Goal: Information Seeking & Learning: Learn about a topic

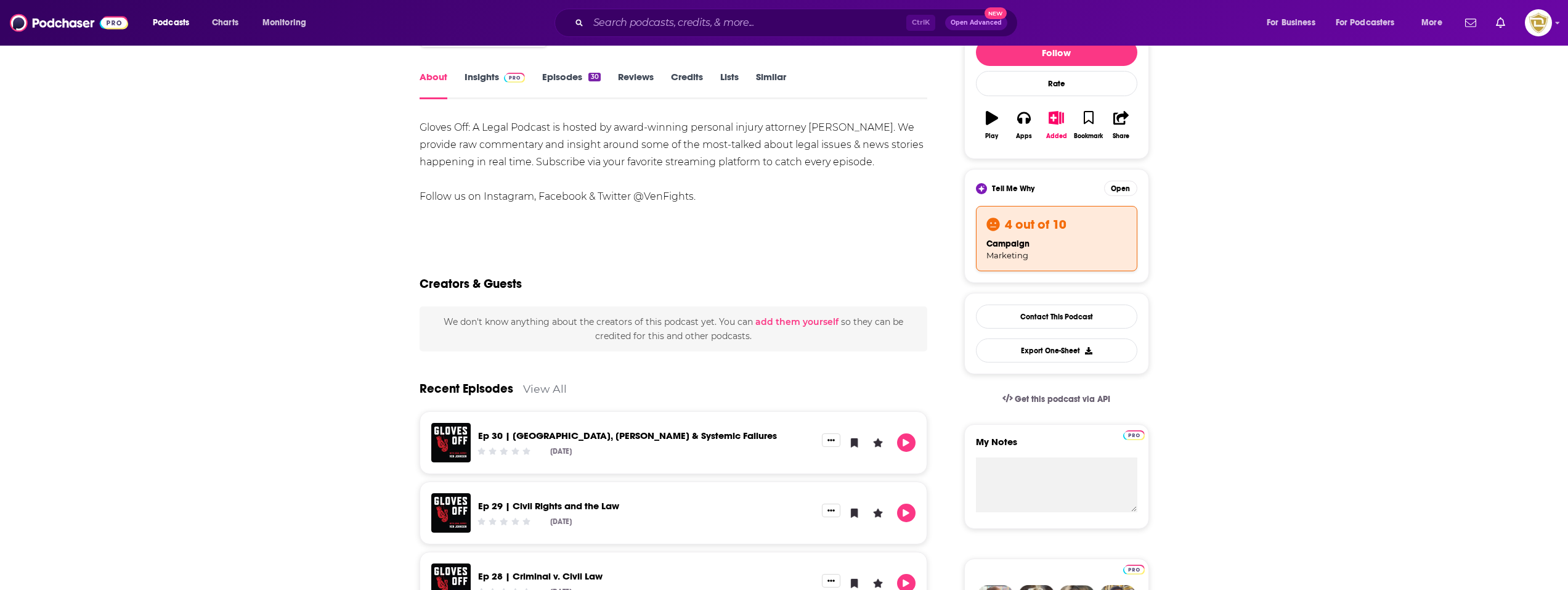
scroll to position [185, 0]
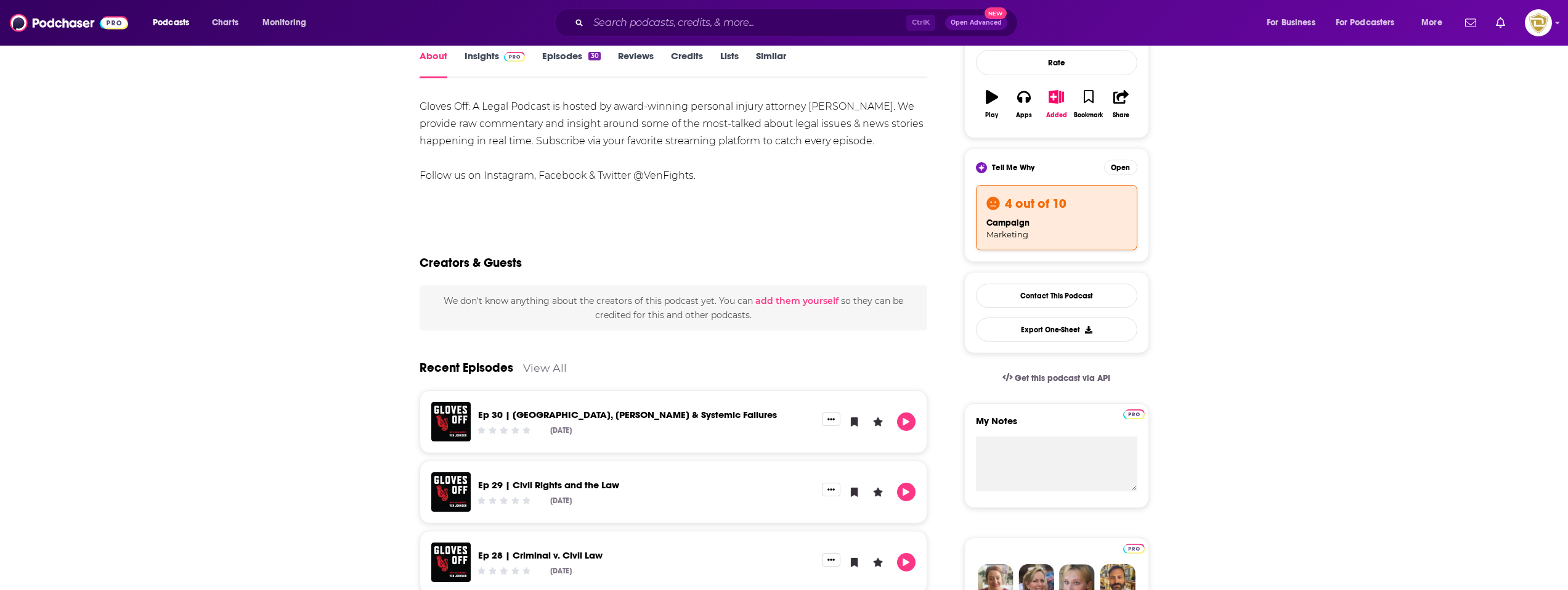
click at [643, 414] on link "Ep 30 | [GEOGRAPHIC_DATA], [PERSON_NAME] & Systemic Failures" at bounding box center [627, 415] width 299 height 12
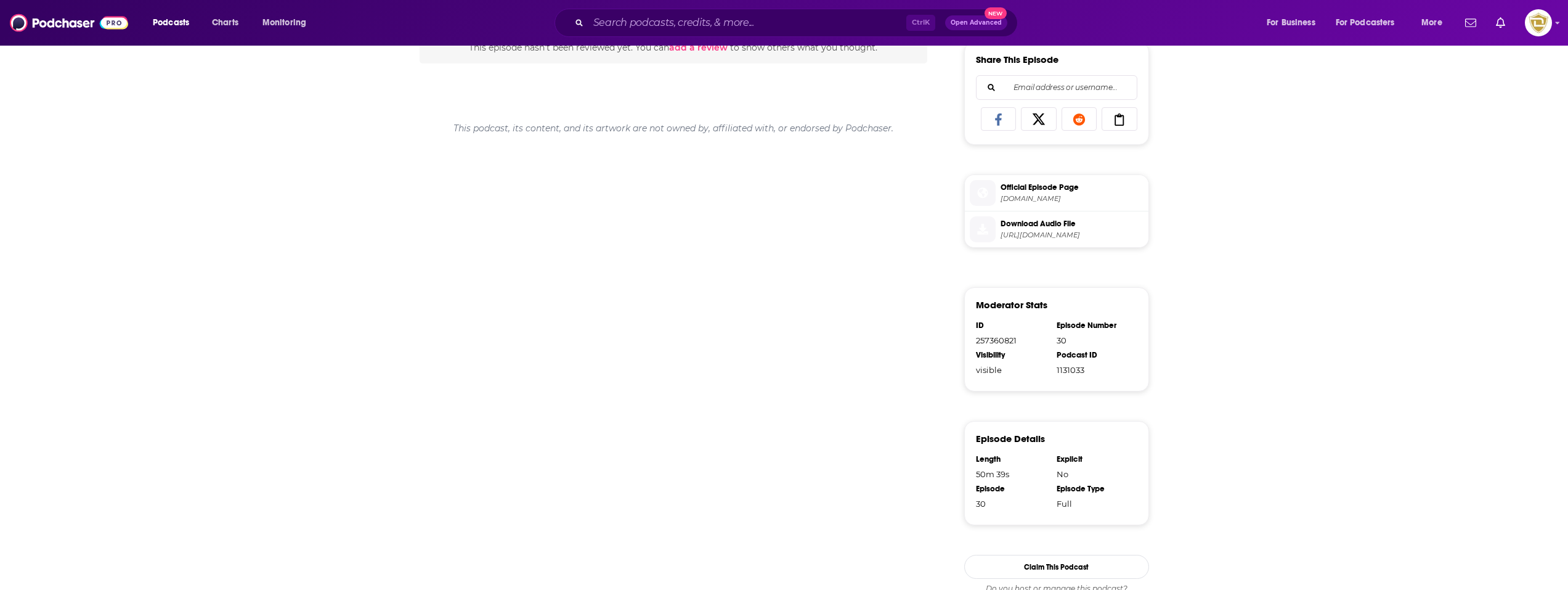
scroll to position [555, 0]
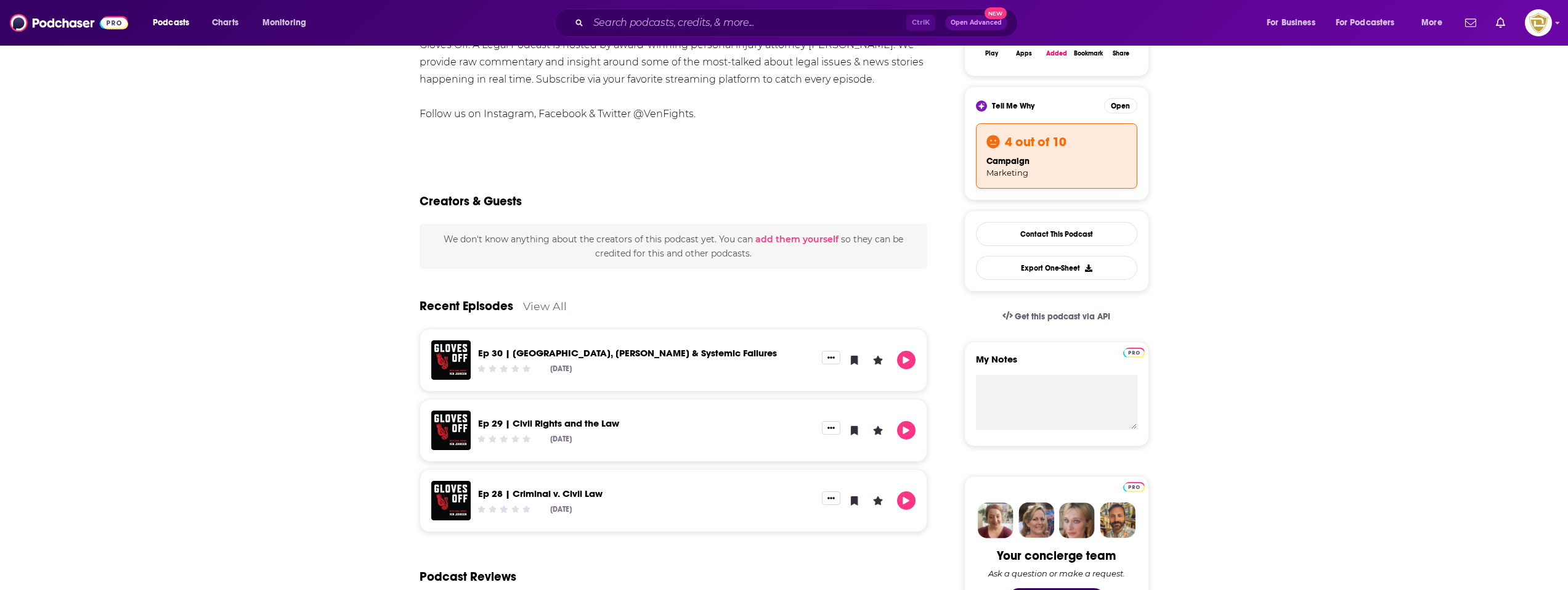
scroll to position [431, 0]
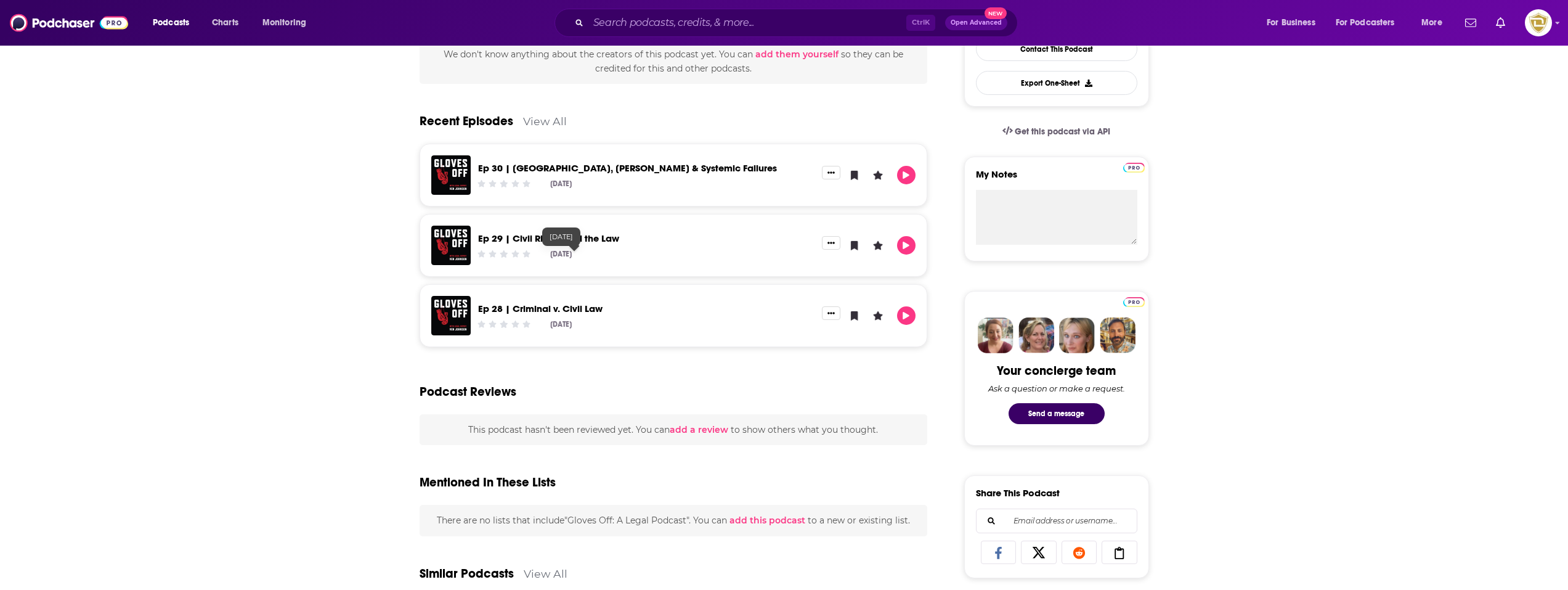
drag, startPoint x: 572, startPoint y: 250, endPoint x: 576, endPoint y: 240, distance: 10.8
click at [569, 238] on link "Ep 29 | Civil Rights and the Law" at bounding box center [549, 238] width 141 height 12
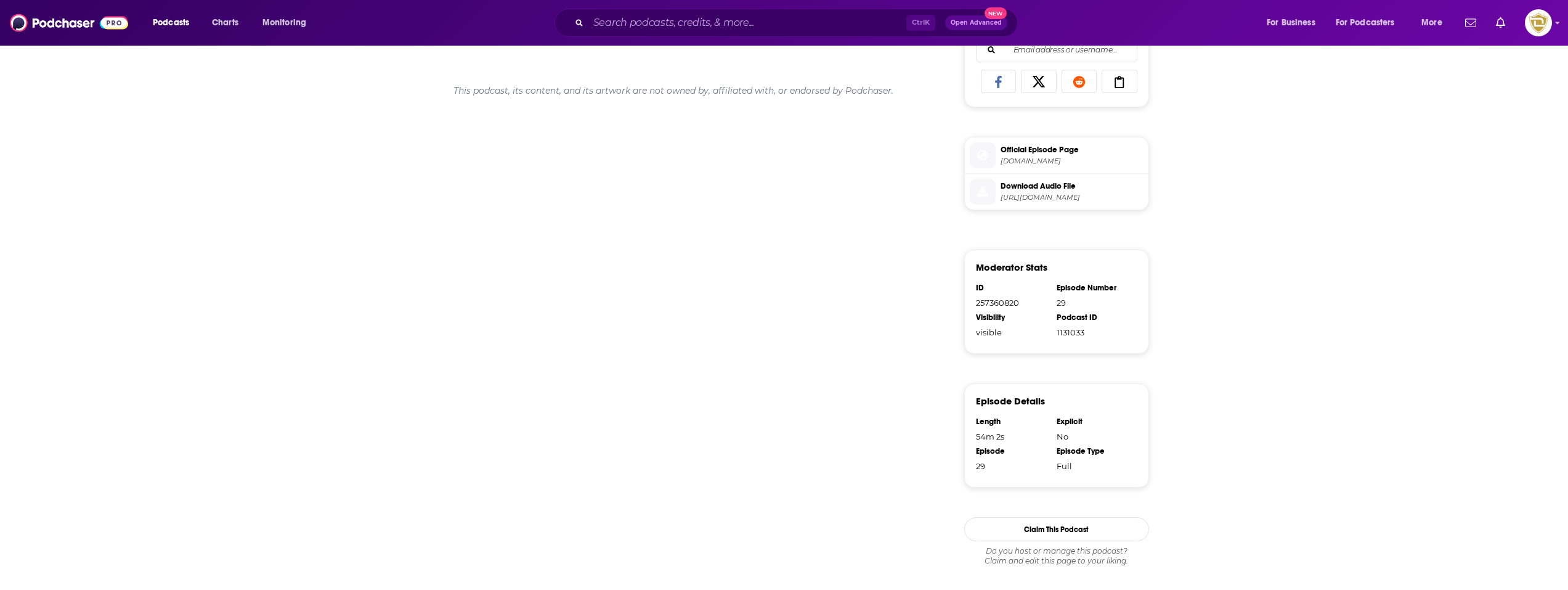
scroll to position [584, 0]
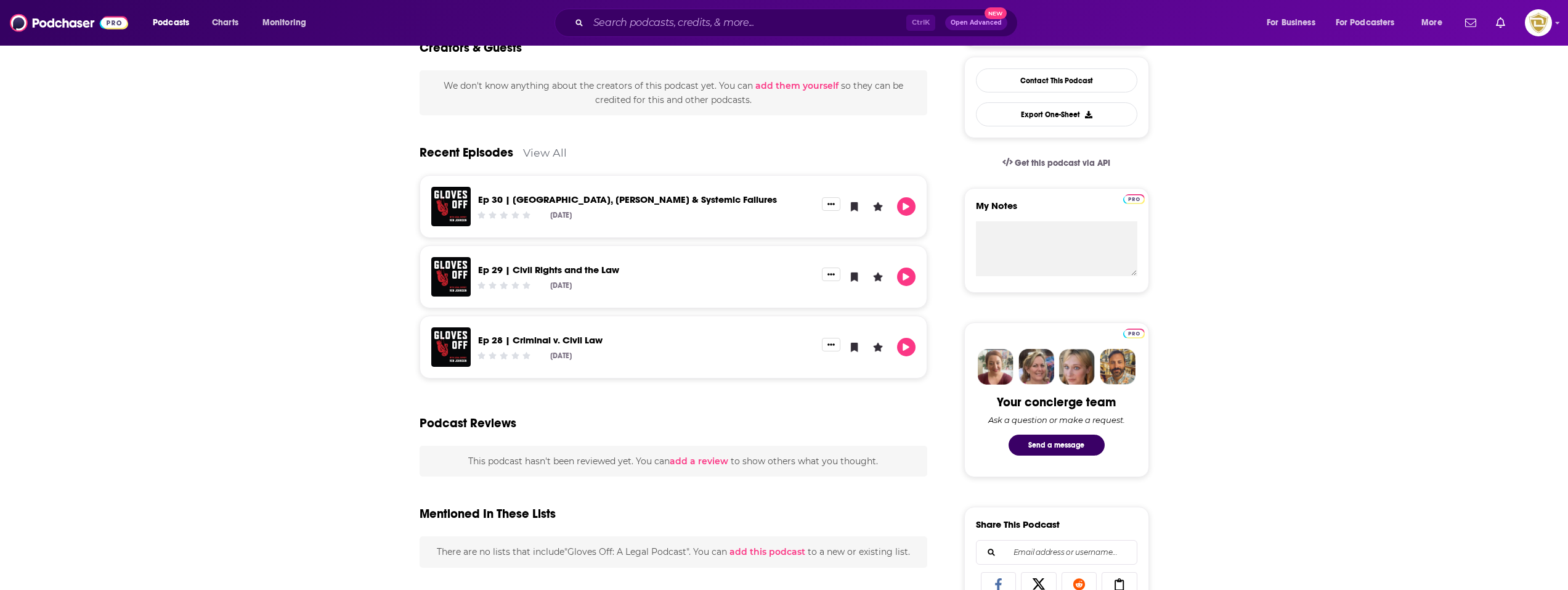
scroll to position [308, 0]
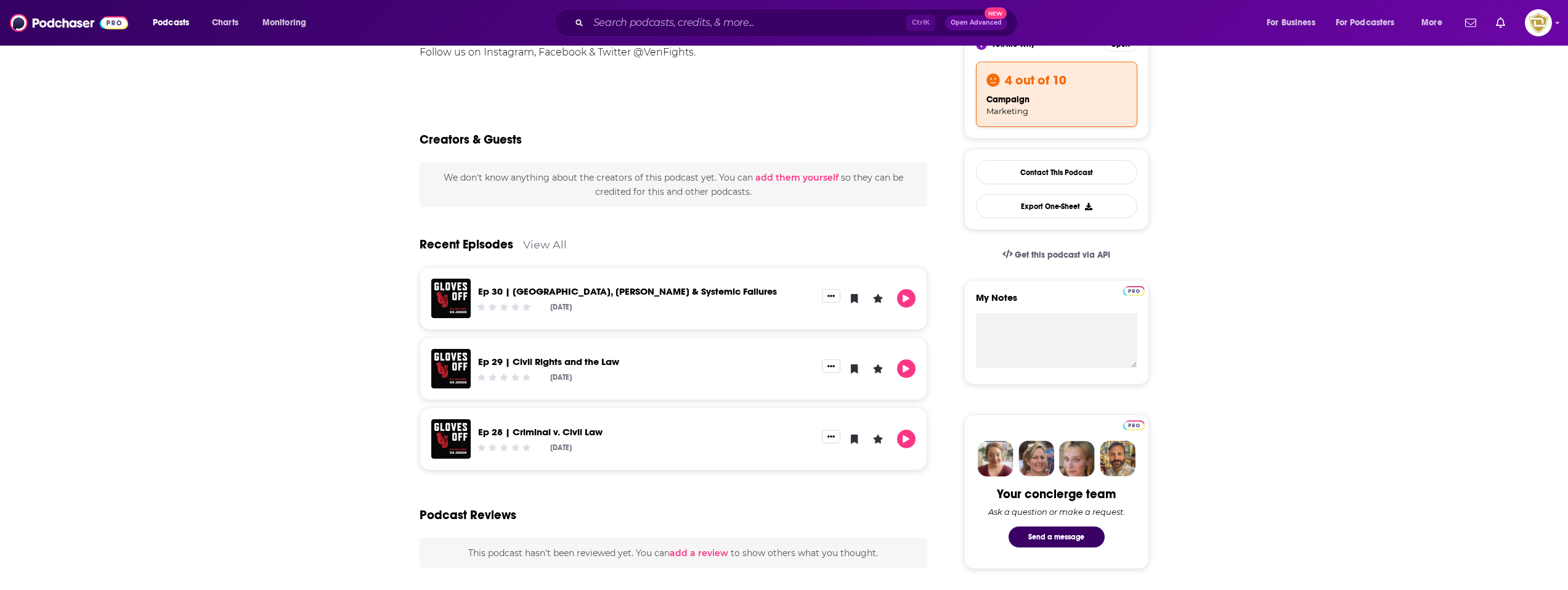
click at [557, 248] on link "View All" at bounding box center [545, 245] width 44 height 13
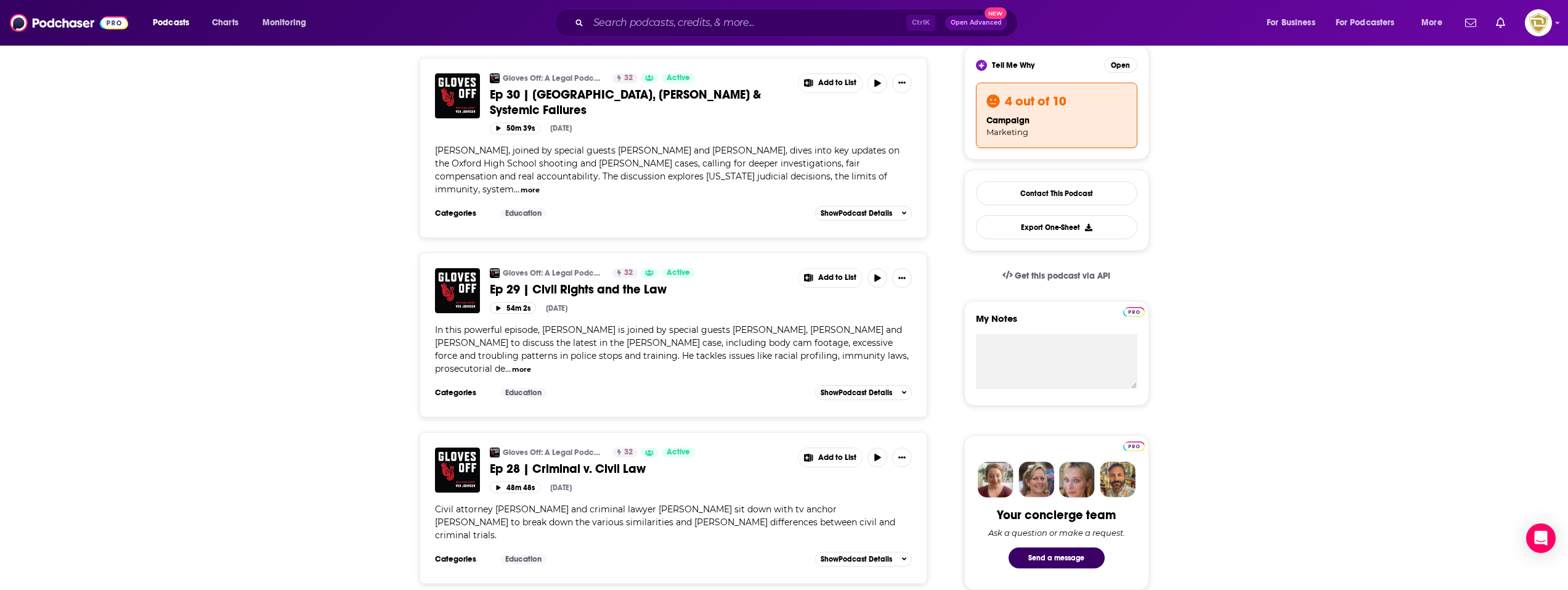
scroll to position [308, 0]
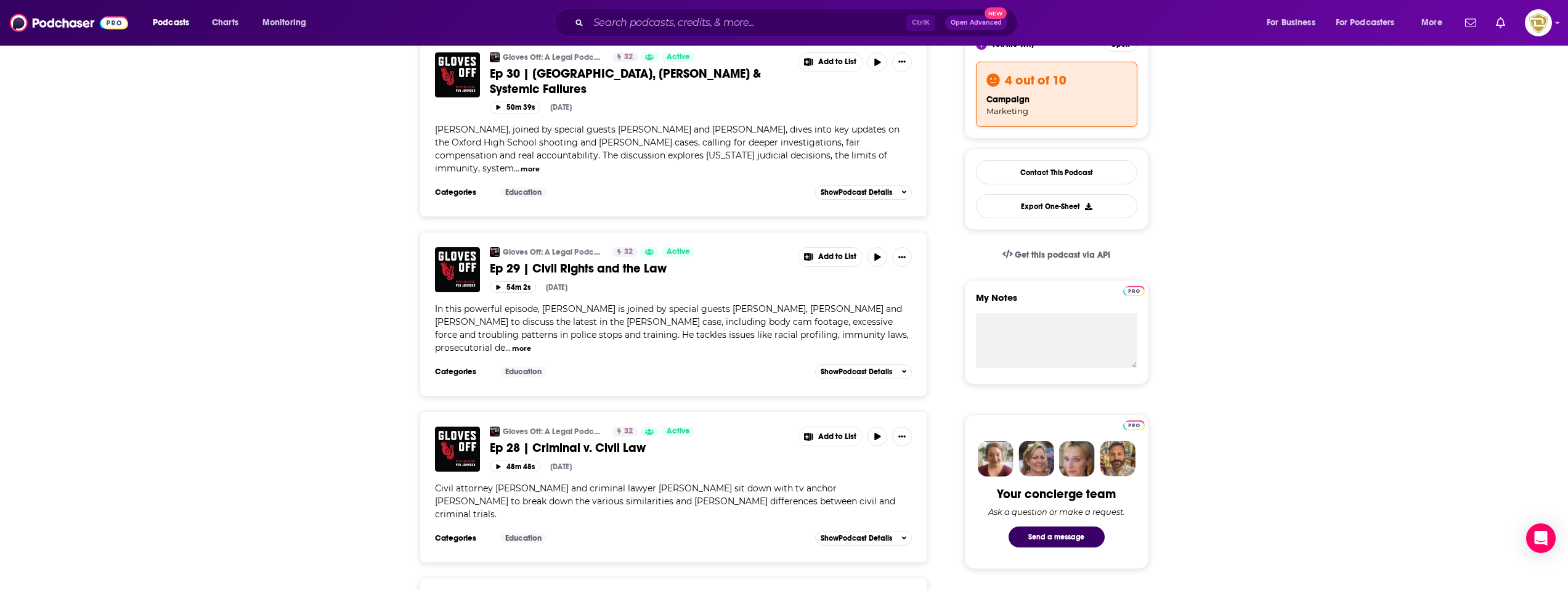
click at [606, 440] on span "Ep 28 | Criminal v. Civil Law" at bounding box center [568, 447] width 156 height 15
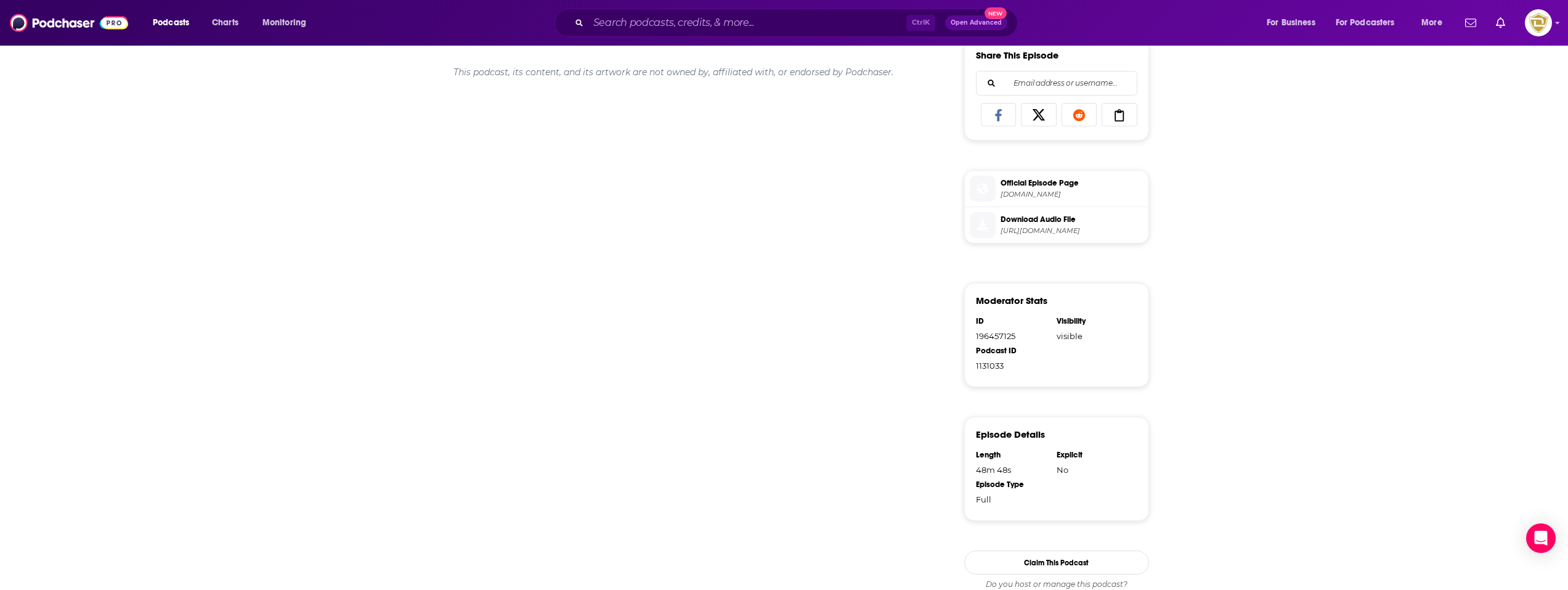
scroll to position [555, 0]
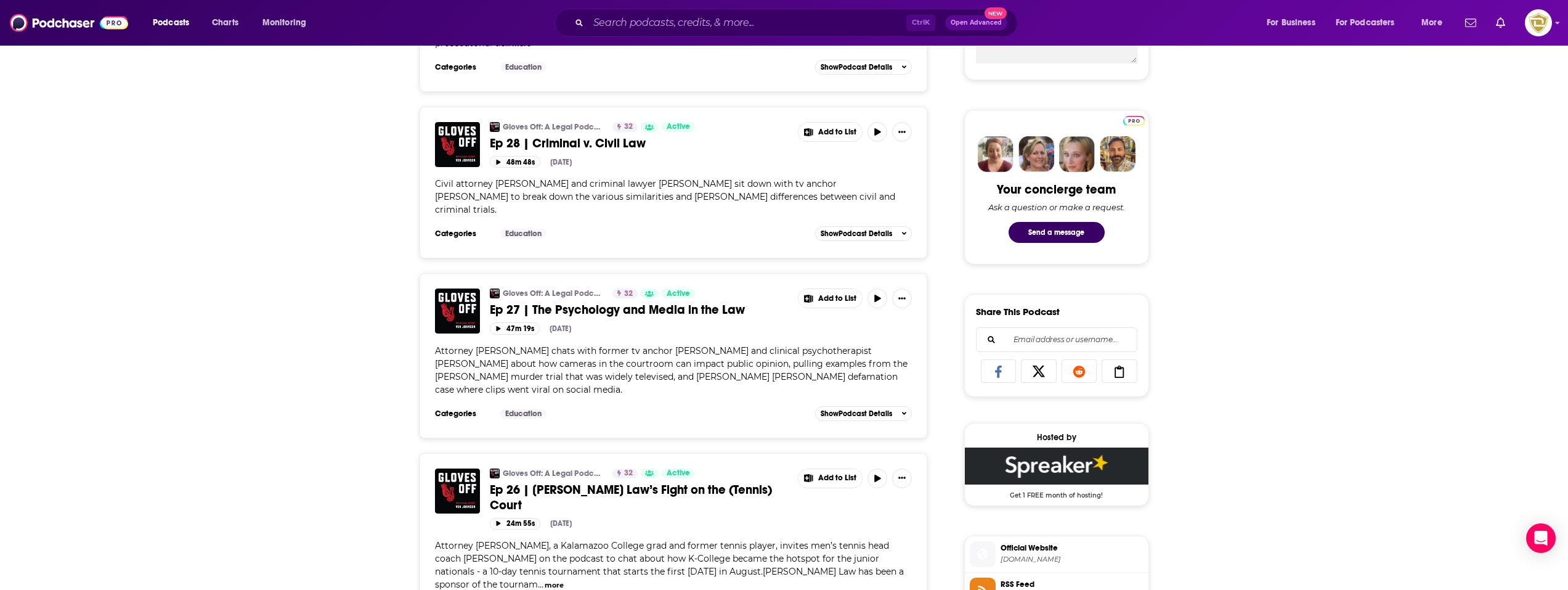
scroll to position [617, 0]
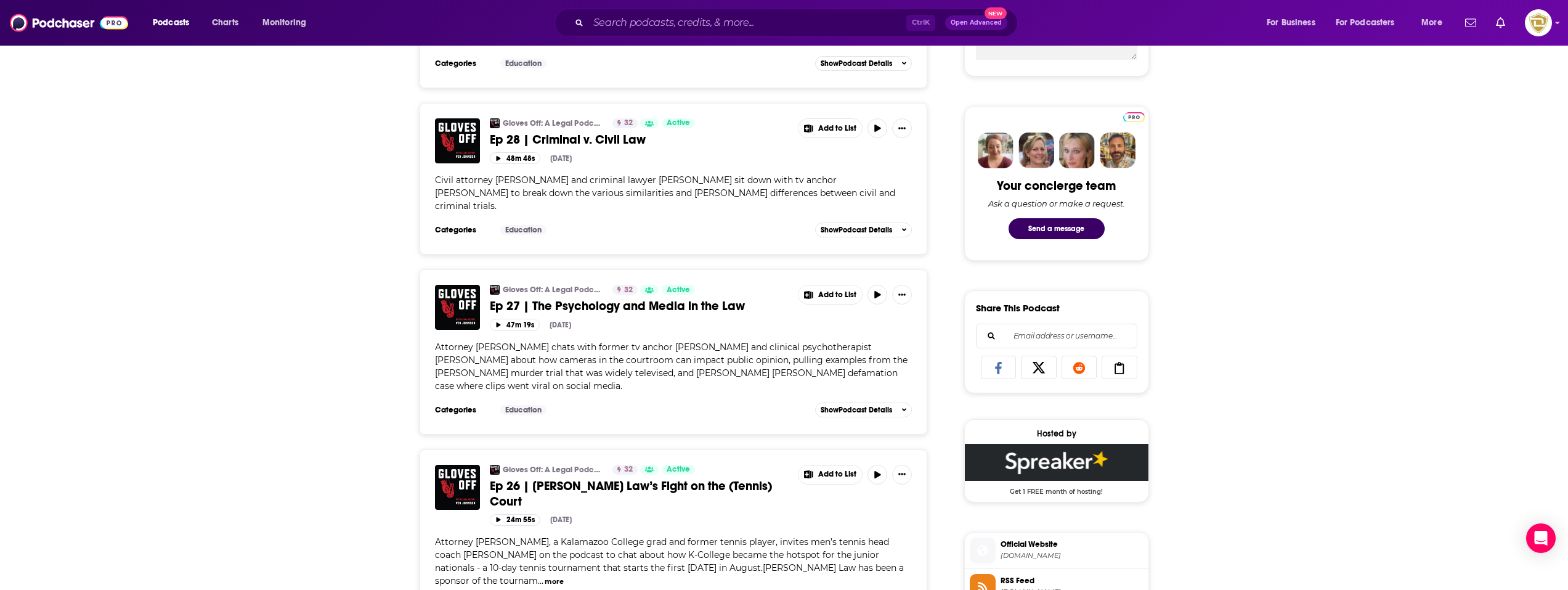
click at [606, 299] on span "Ep 27 | The Psychology and Media in the Law" at bounding box center [618, 306] width 255 height 15
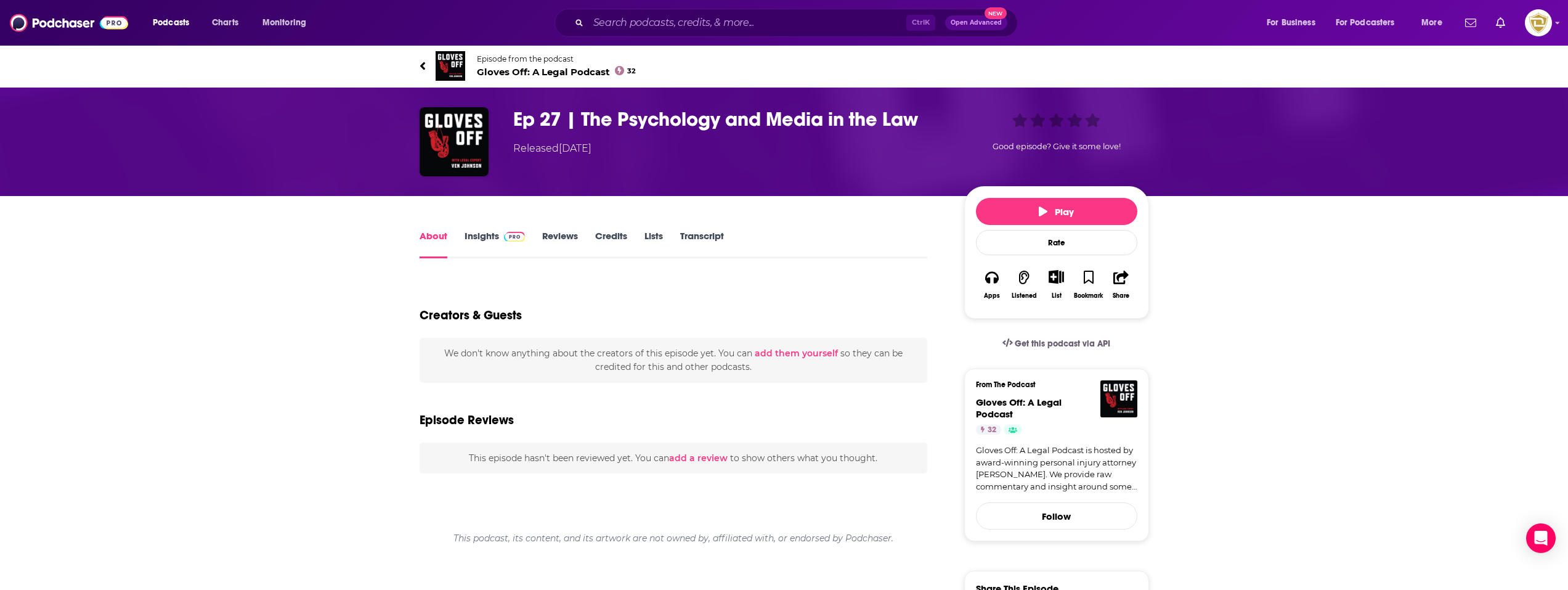
click at [488, 239] on link "Insights" at bounding box center [495, 244] width 61 height 28
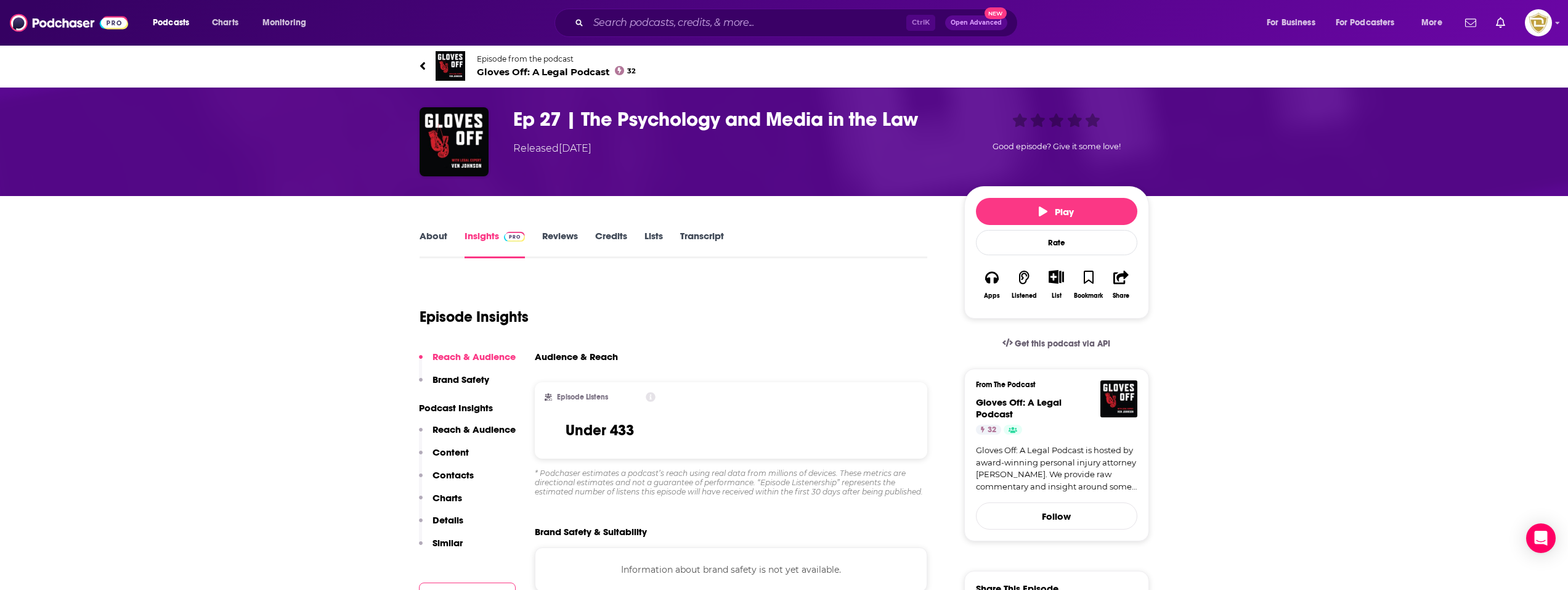
click at [446, 242] on link "About" at bounding box center [433, 244] width 27 height 28
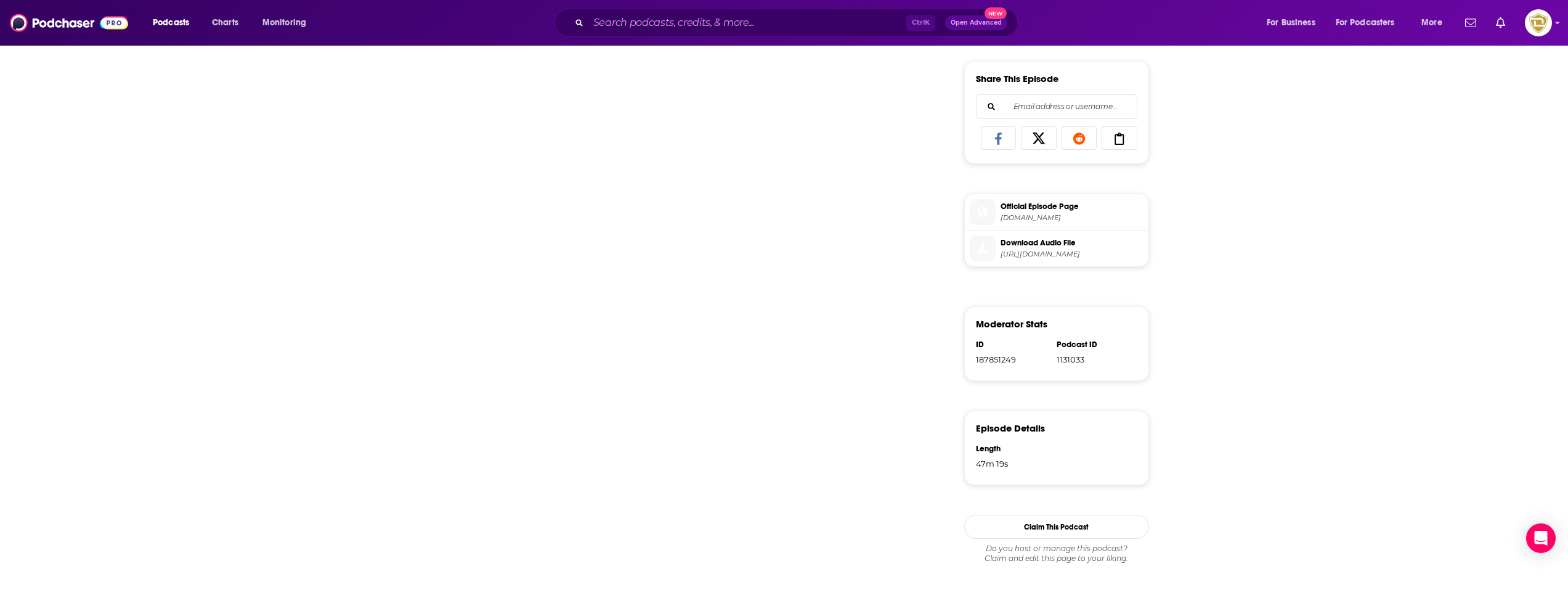
scroll to position [524, 0]
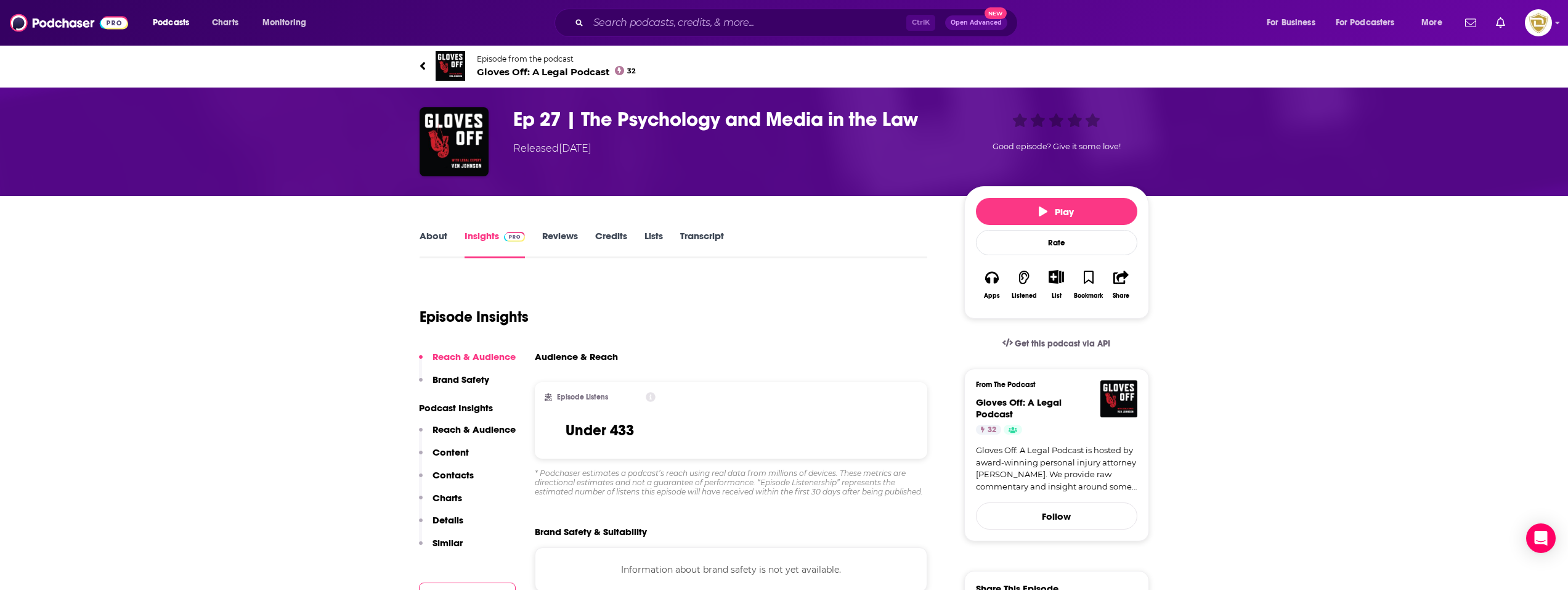
click at [435, 238] on link "About" at bounding box center [433, 244] width 27 height 28
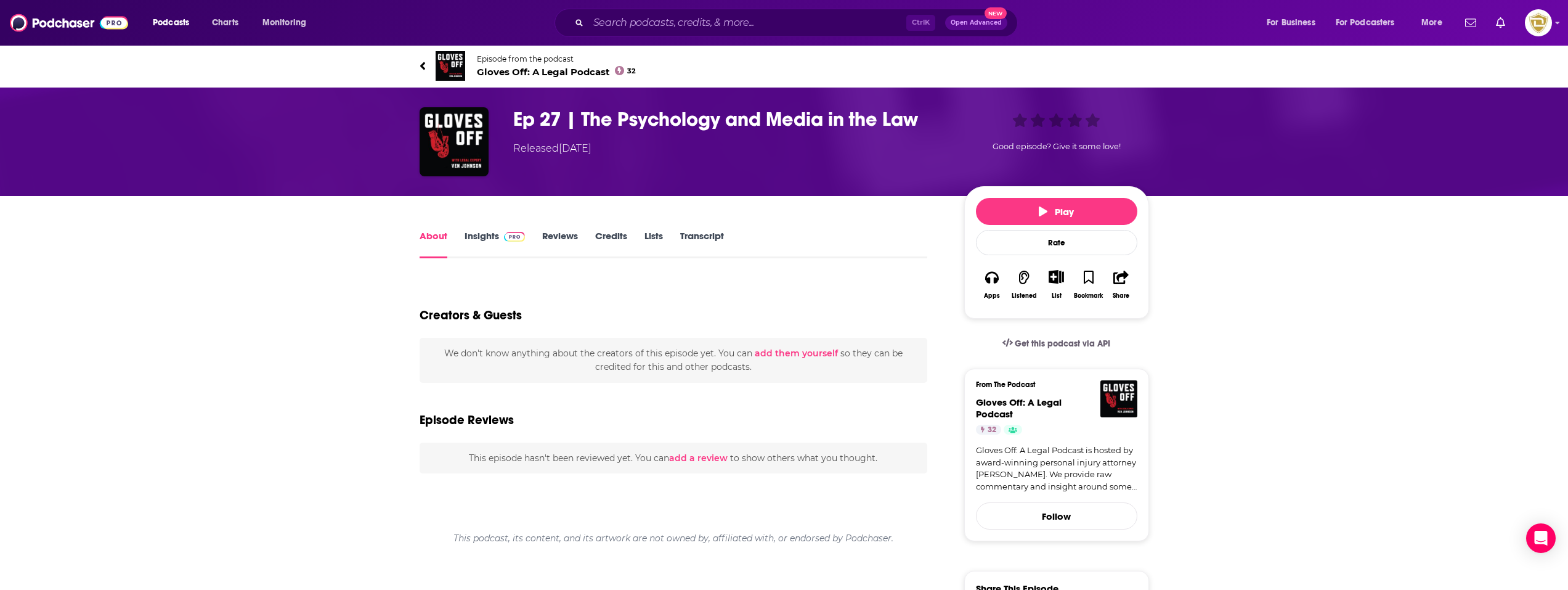
click at [454, 65] on img at bounding box center [450, 66] width 30 height 30
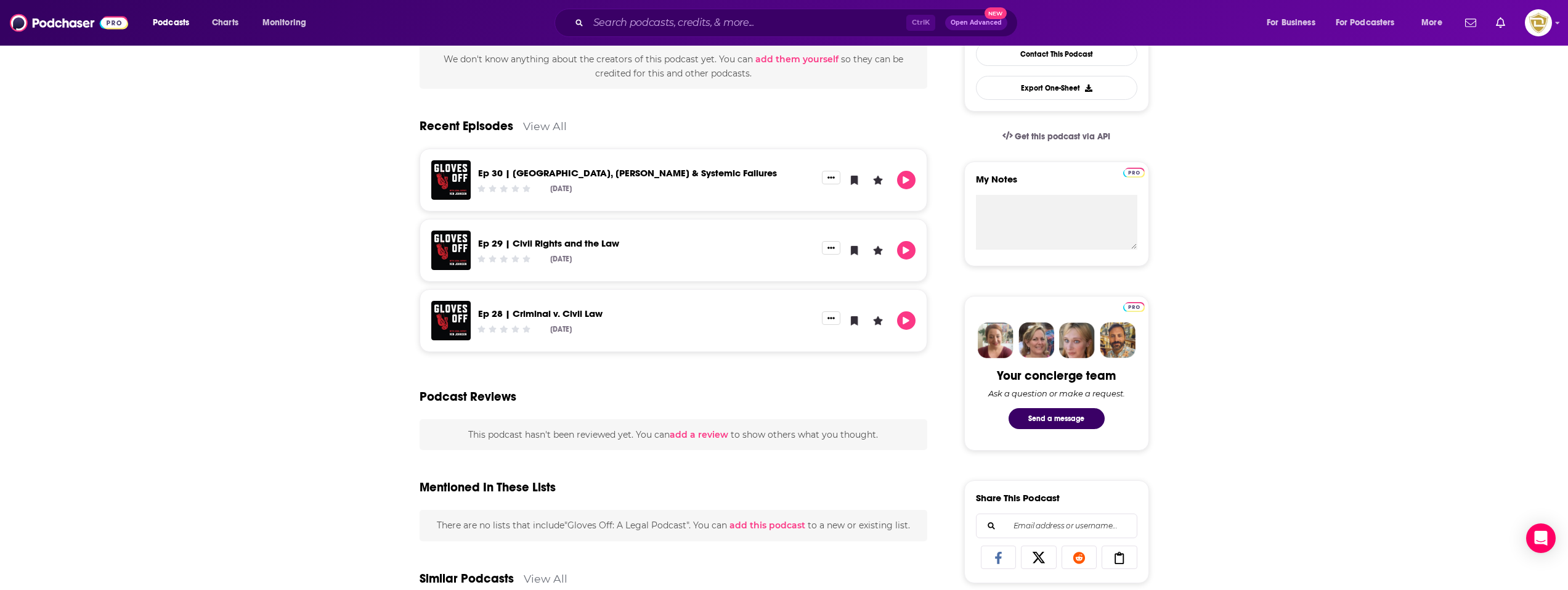
scroll to position [370, 0]
